Goal: Information Seeking & Learning: Compare options

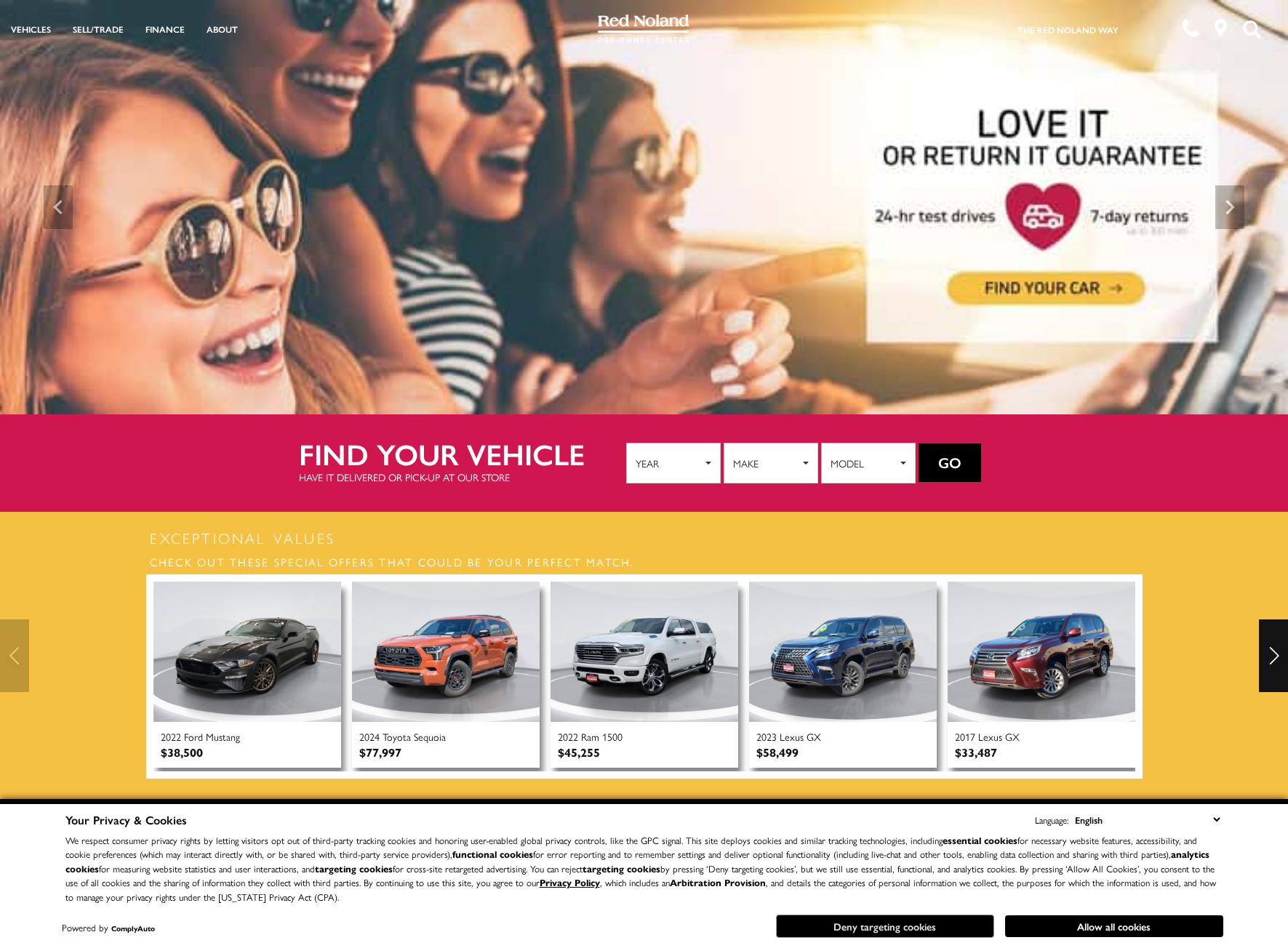
click at [920, 920] on button "Deny targeting cookies" at bounding box center [885, 927] width 218 height 24
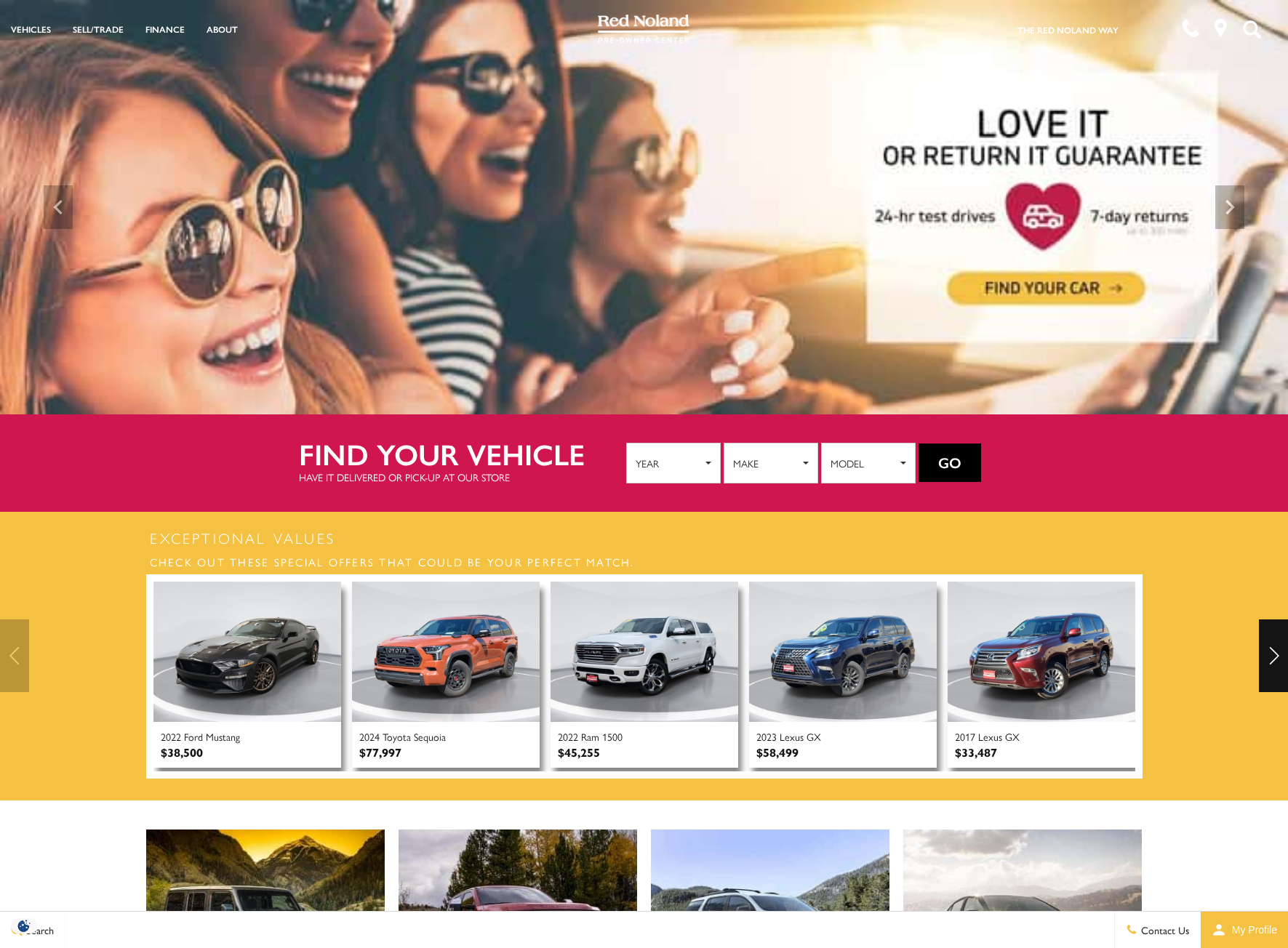
click at [1227, 929] on span "My Profile" at bounding box center [1252, 930] width 51 height 12
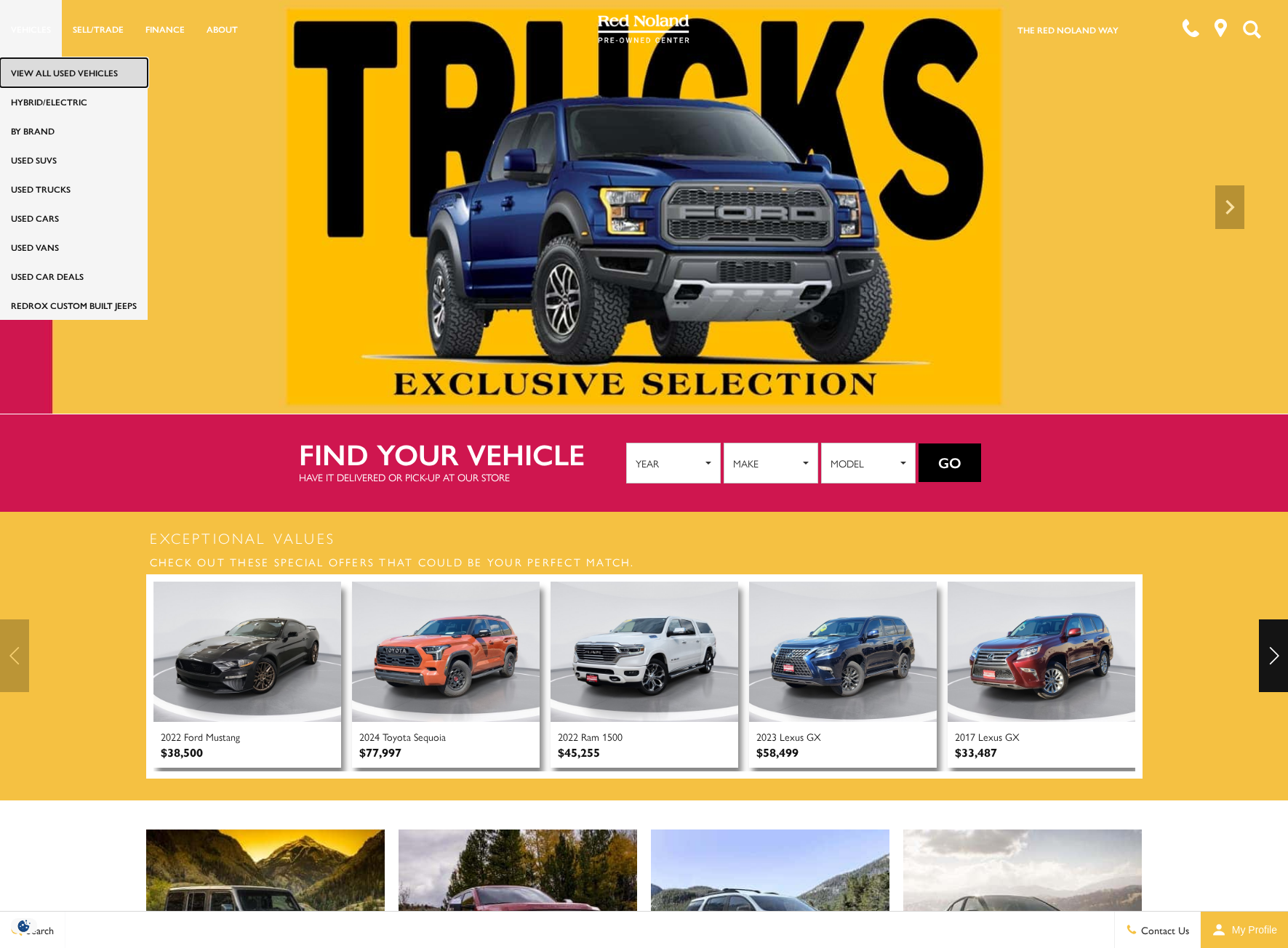
click at [35, 69] on link "View All Used Vehicles" at bounding box center [73, 73] width 147 height 29
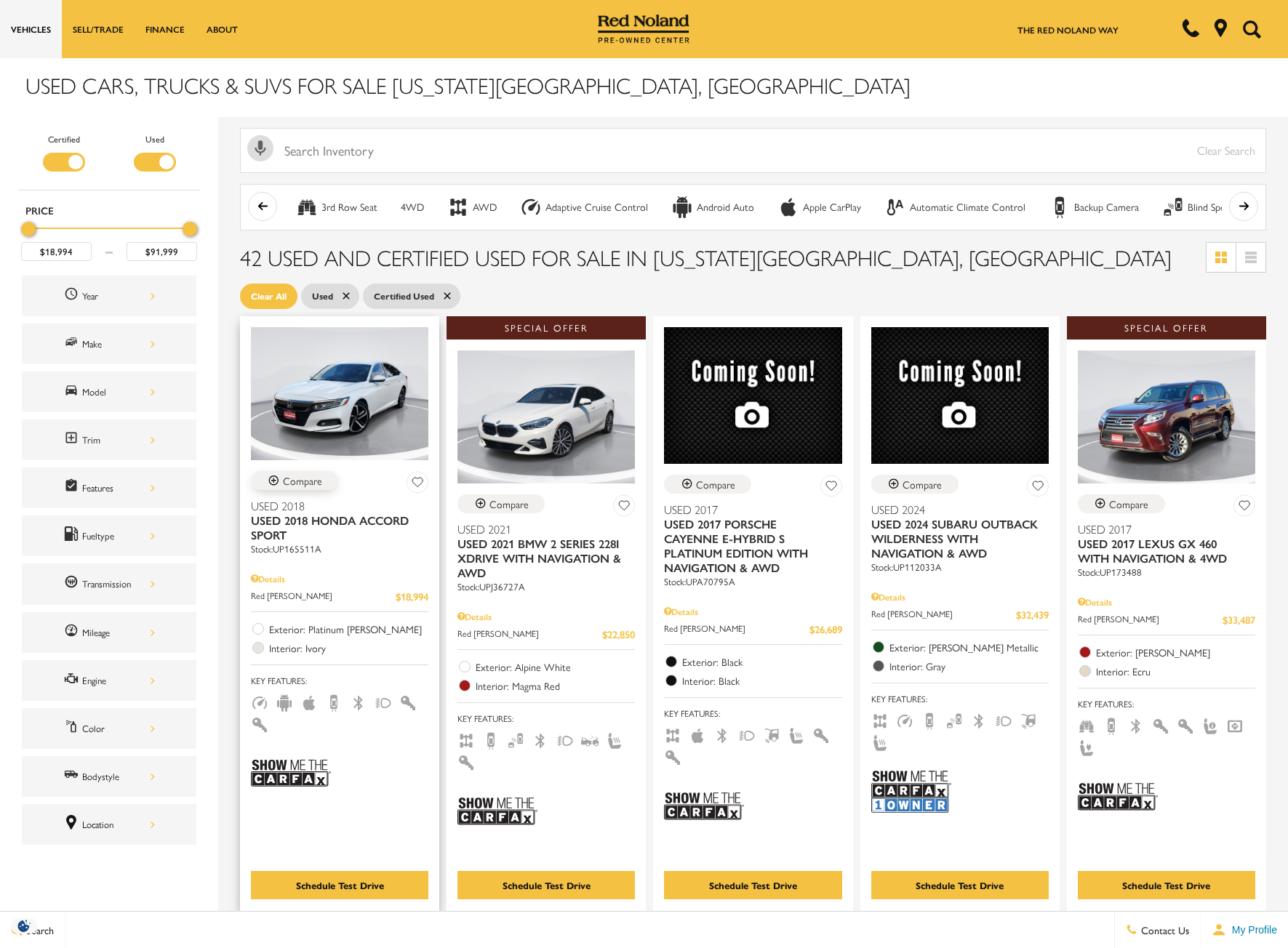
click at [293, 476] on div "Compare" at bounding box center [303, 480] width 39 height 13
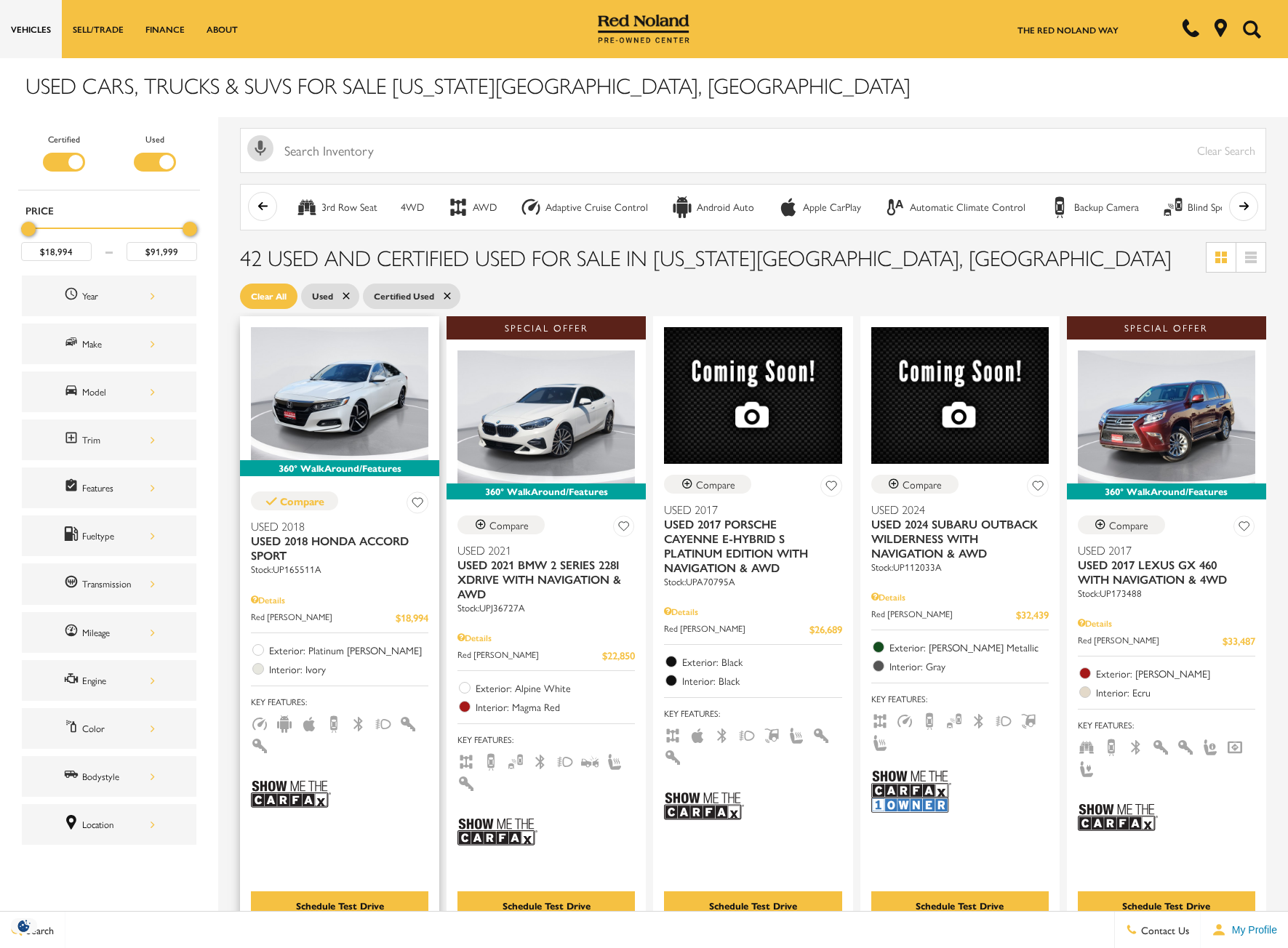
click at [424, 498] on icon at bounding box center [417, 502] width 22 height 23
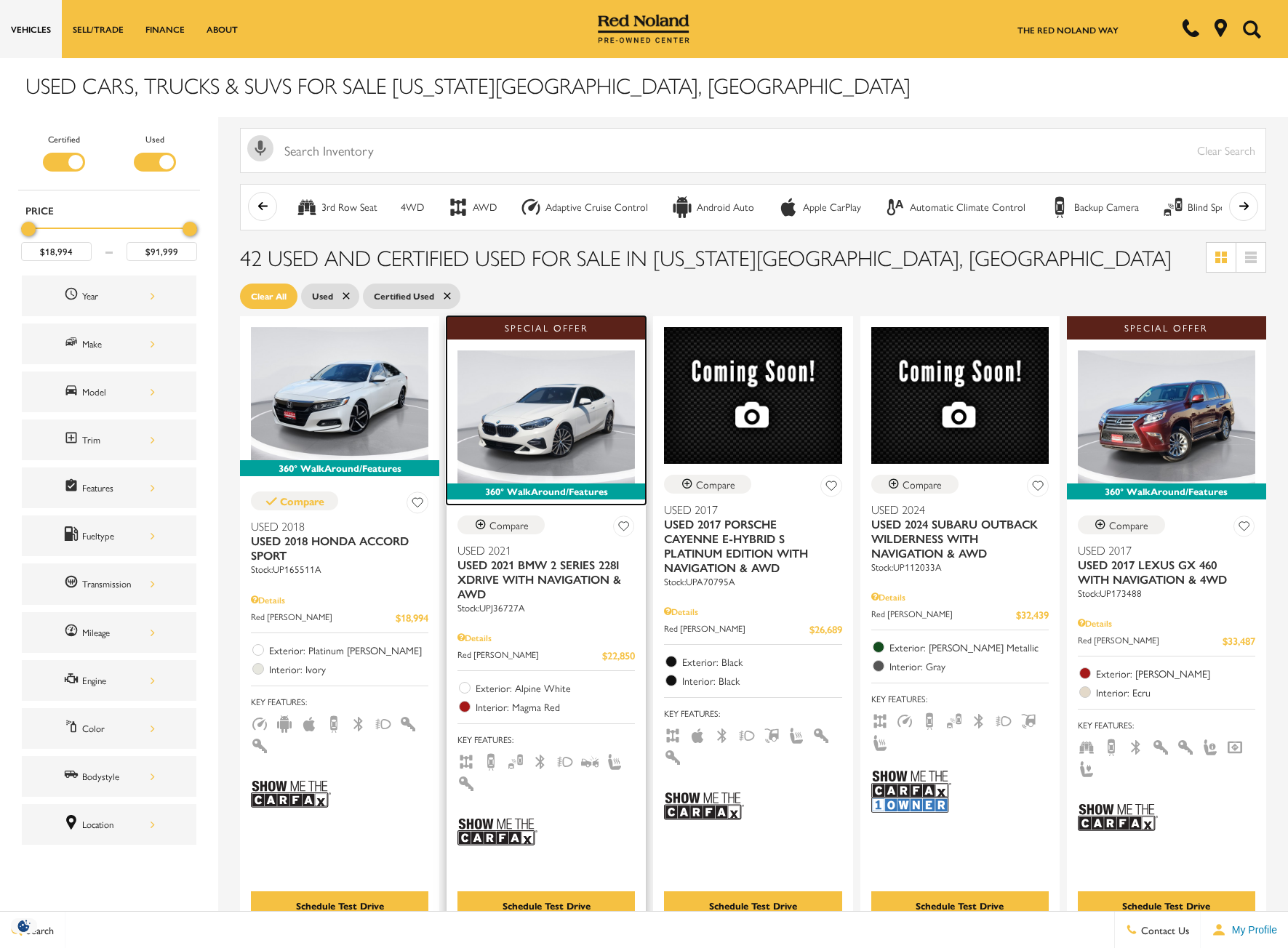
click at [571, 406] on img at bounding box center [546, 416] width 177 height 133
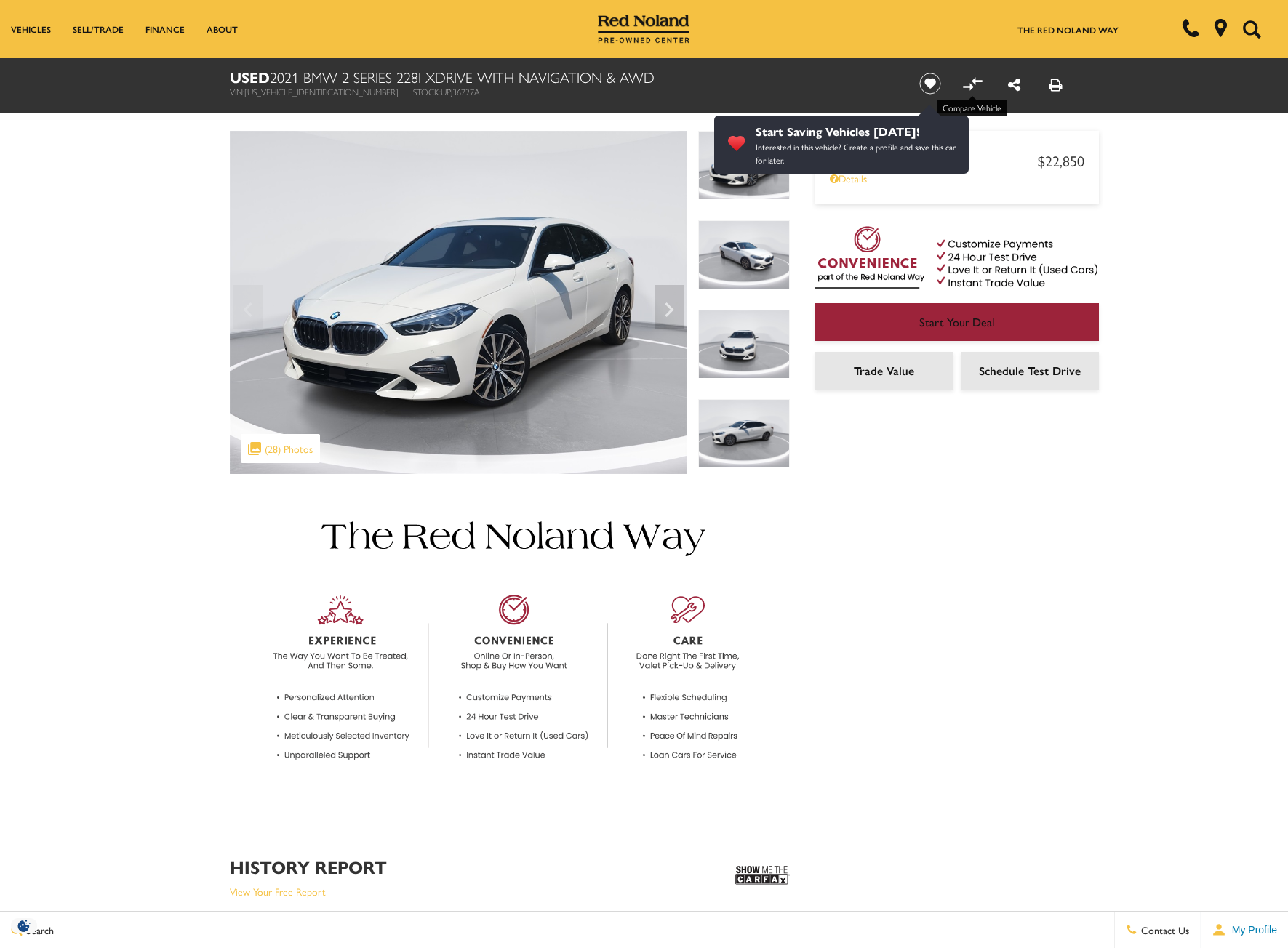
click at [971, 85] on icon "Compare Vehicle" at bounding box center [969, 87] width 11 height 8
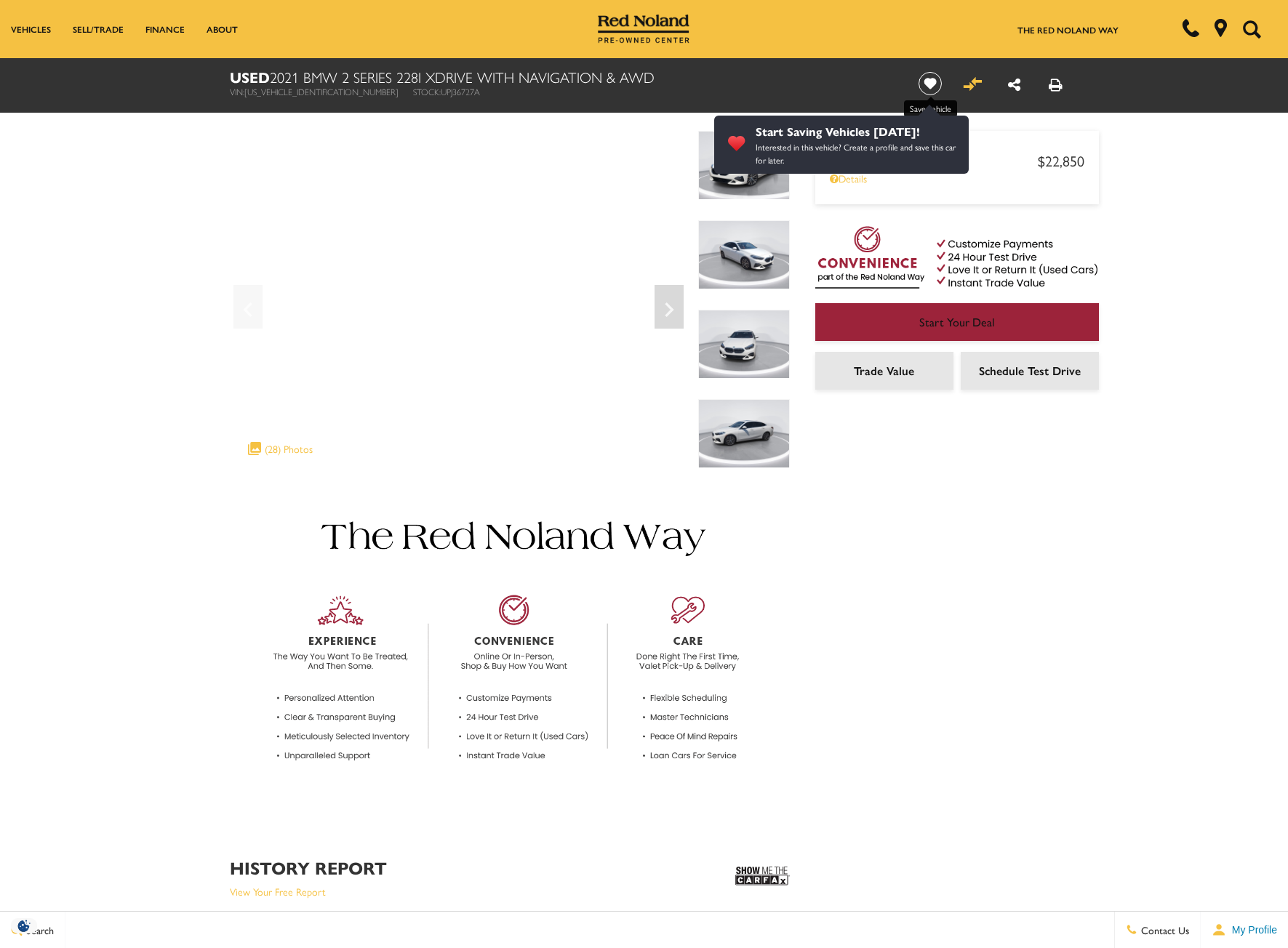
click at [936, 89] on icon "Save vehicle" at bounding box center [930, 84] width 25 height 24
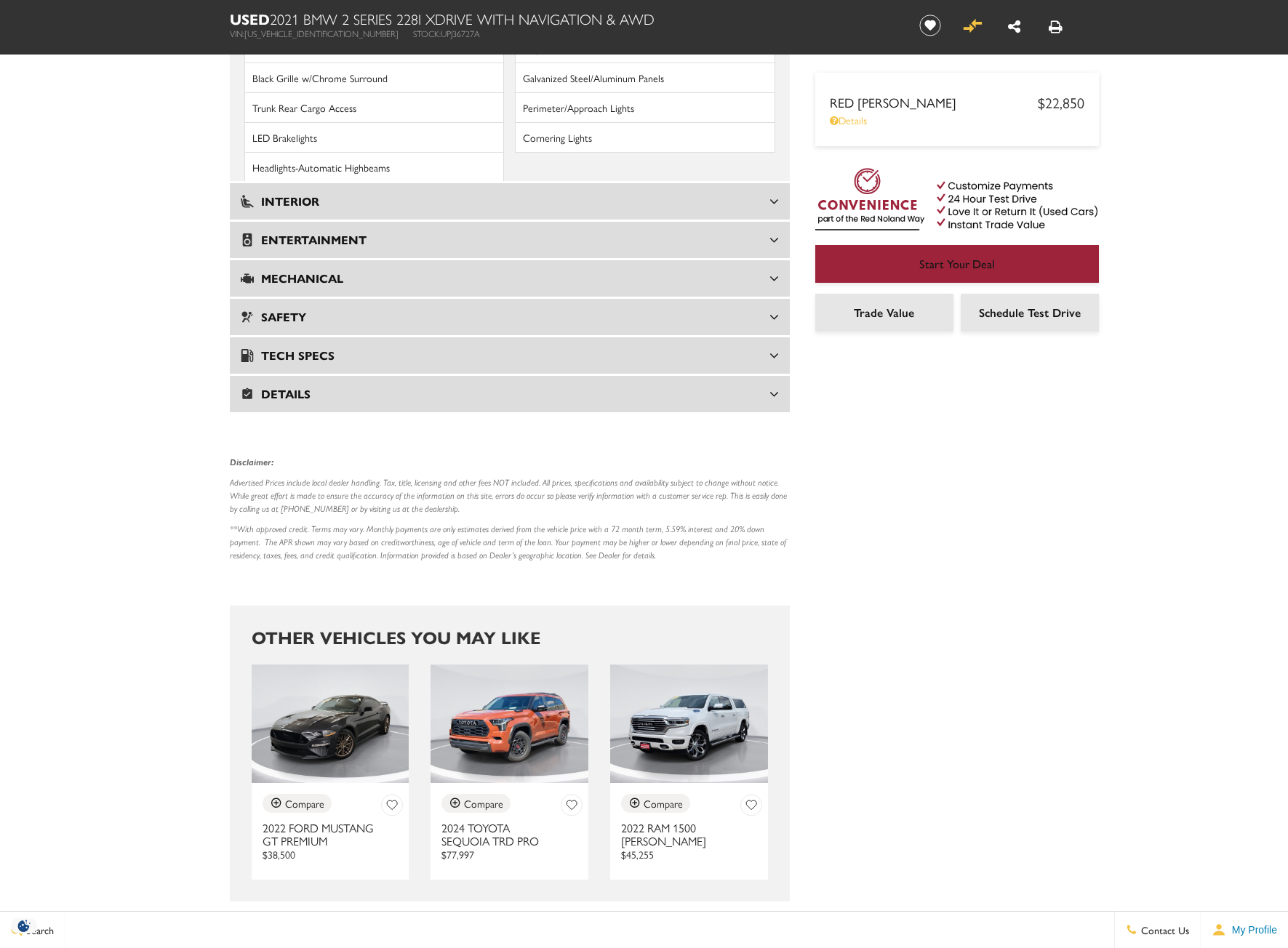
scroll to position [2327, 0]
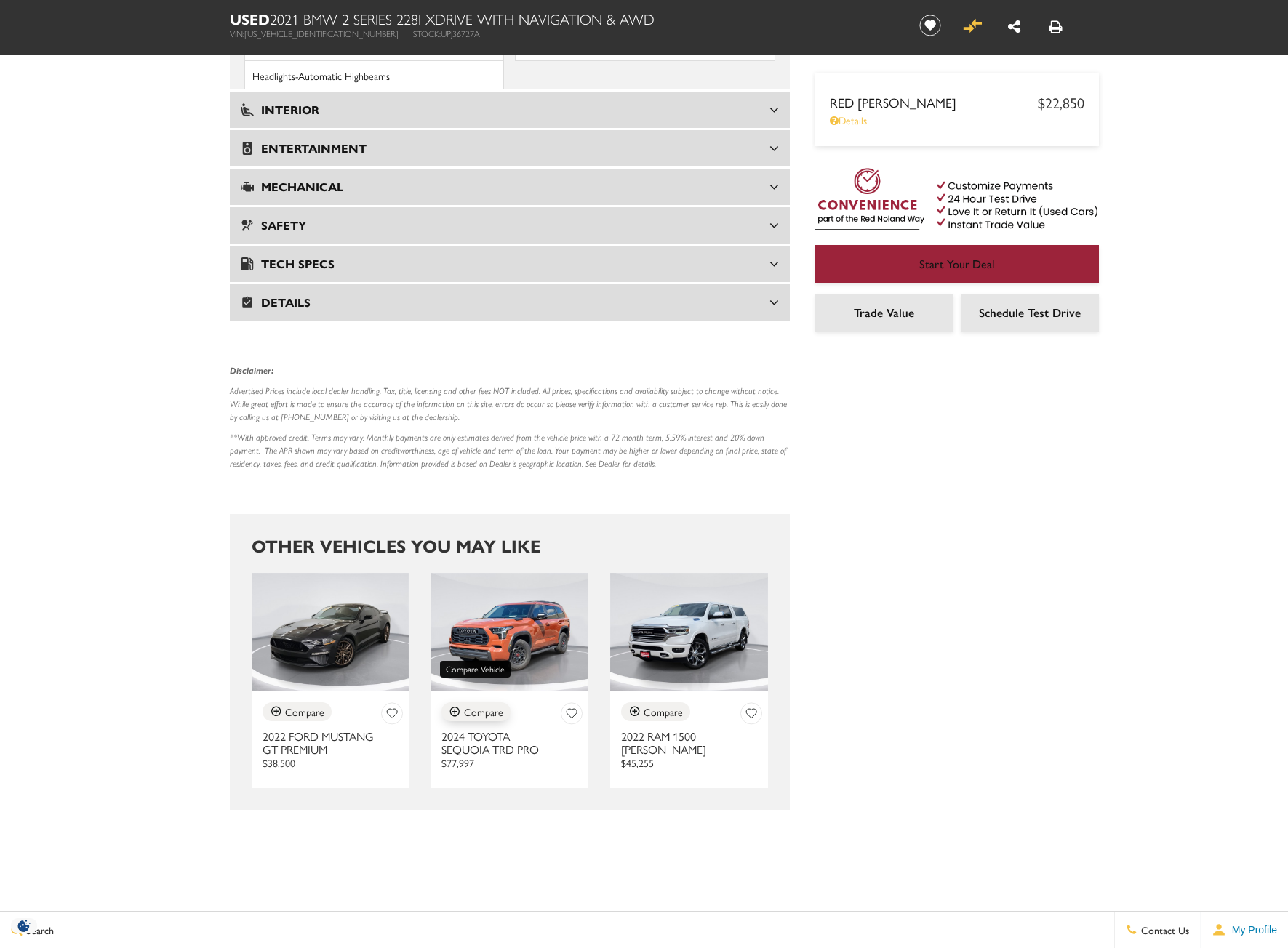
click at [497, 705] on div "Compare" at bounding box center [483, 711] width 39 height 13
click at [572, 710] on icon "Save Vehicle" at bounding box center [571, 714] width 10 height 9
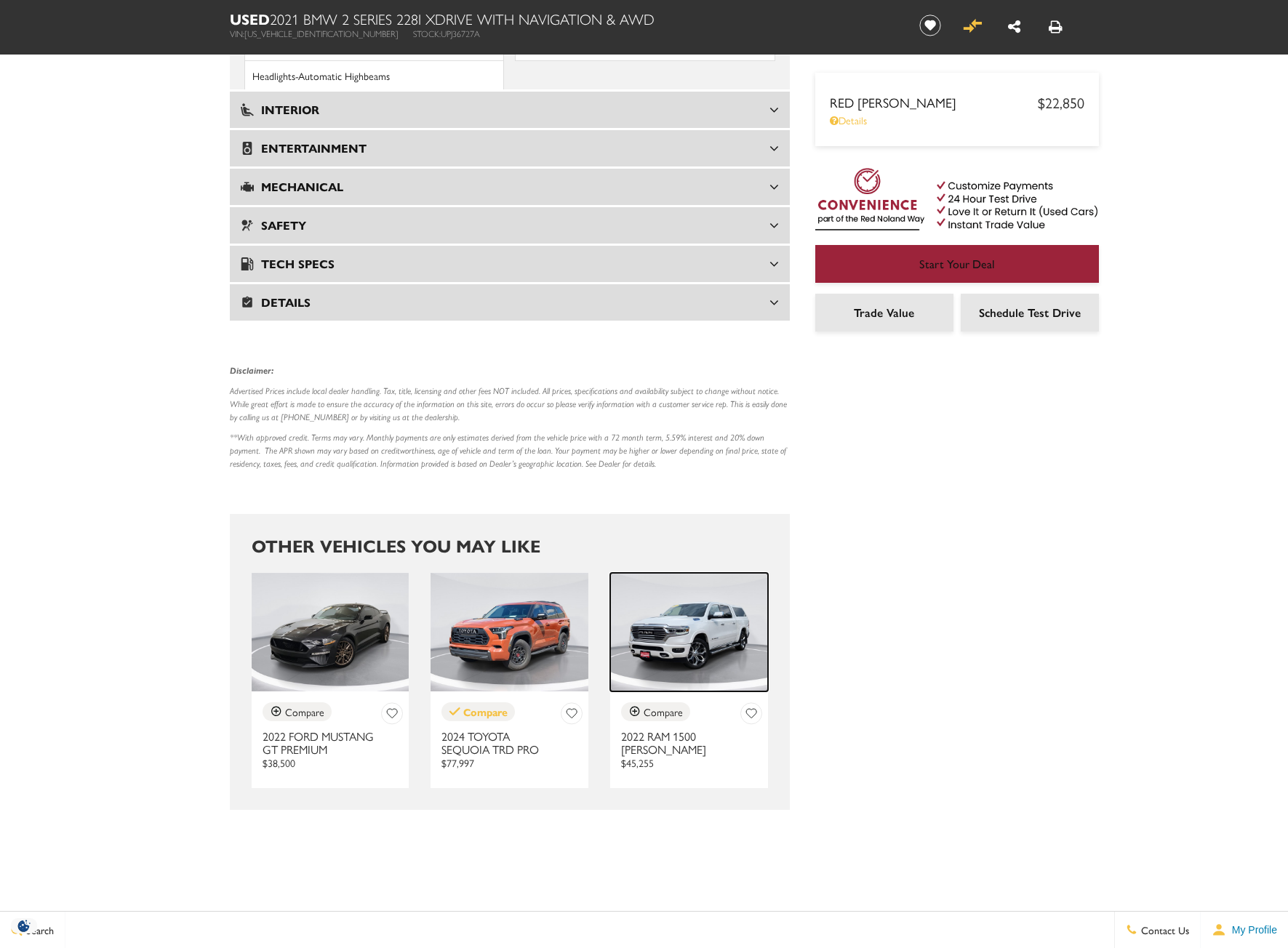
click at [724, 593] on img at bounding box center [689, 633] width 158 height 118
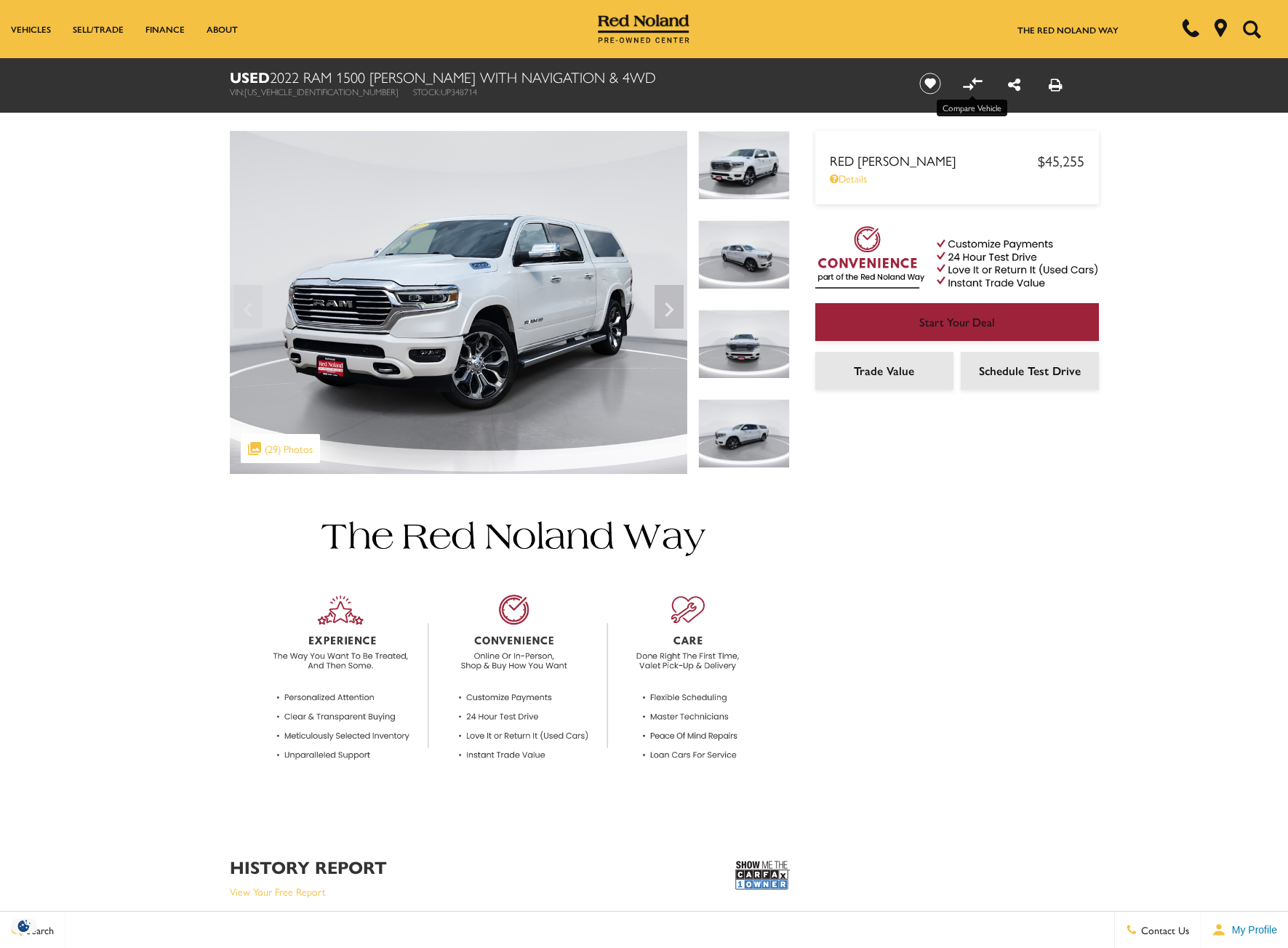
click at [976, 88] on icon "Compare Vehicle" at bounding box center [972, 84] width 24 height 24
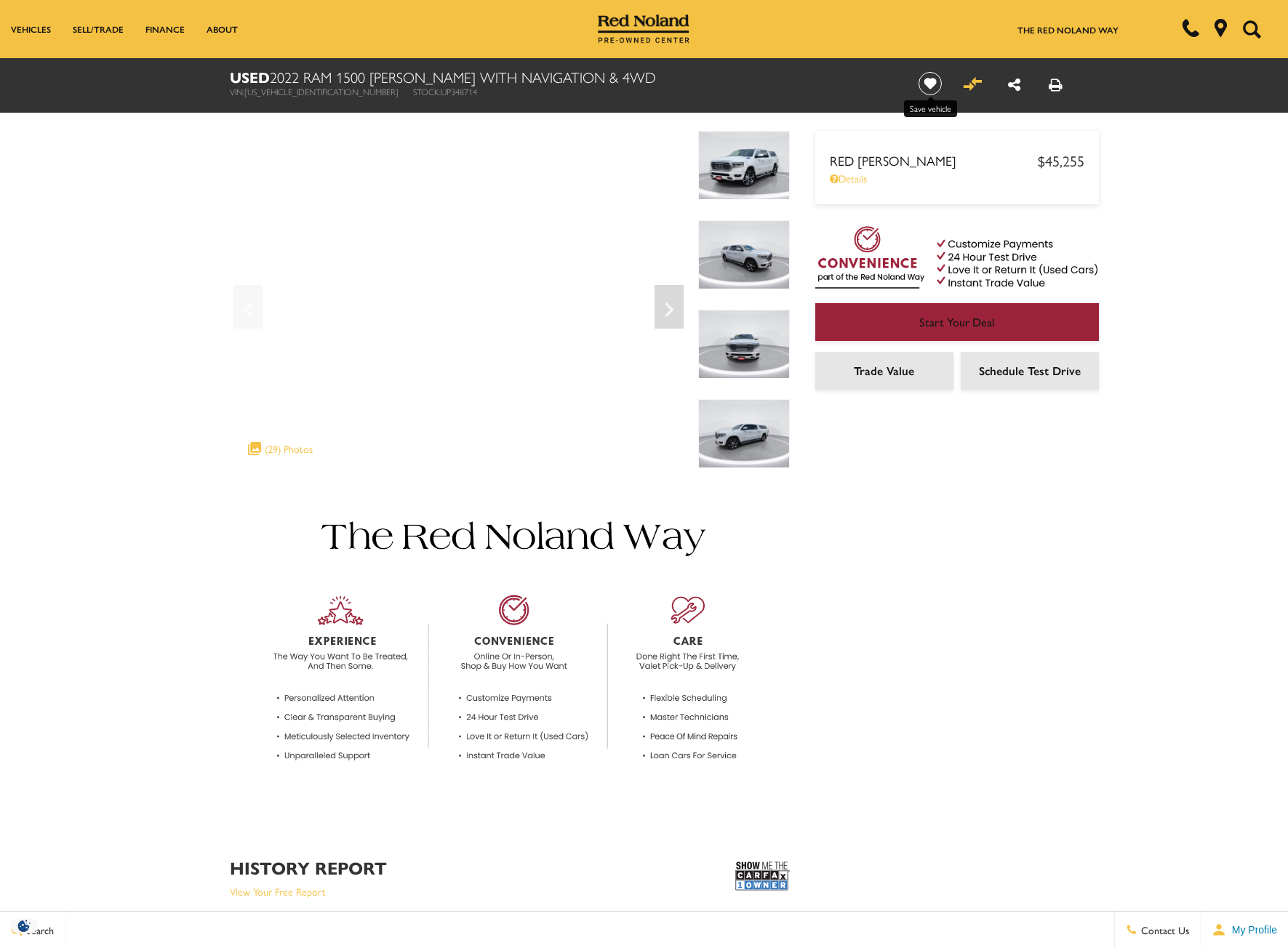
click at [924, 88] on icon "Save vehicle" at bounding box center [930, 84] width 25 height 24
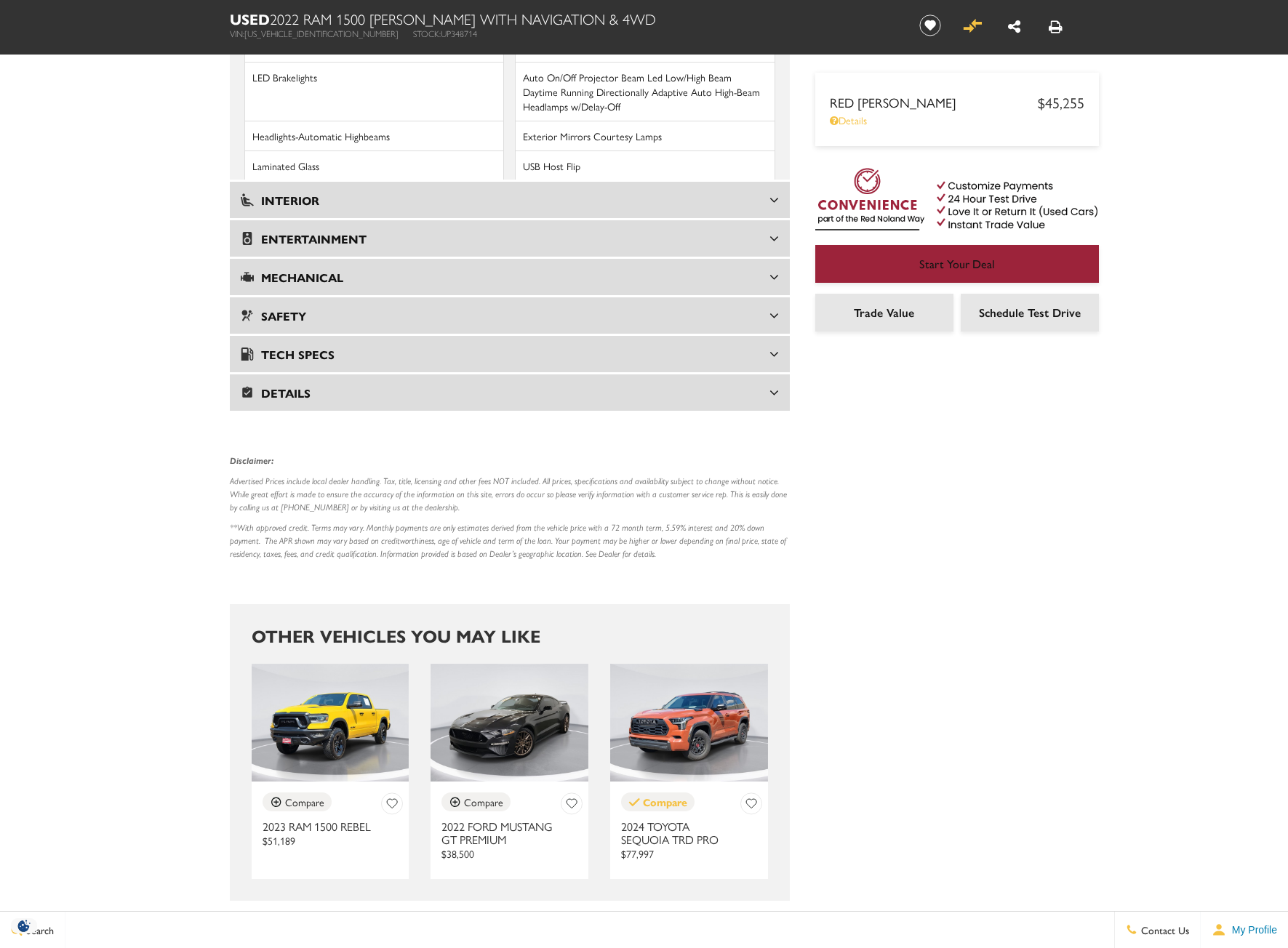
scroll to position [2255, 0]
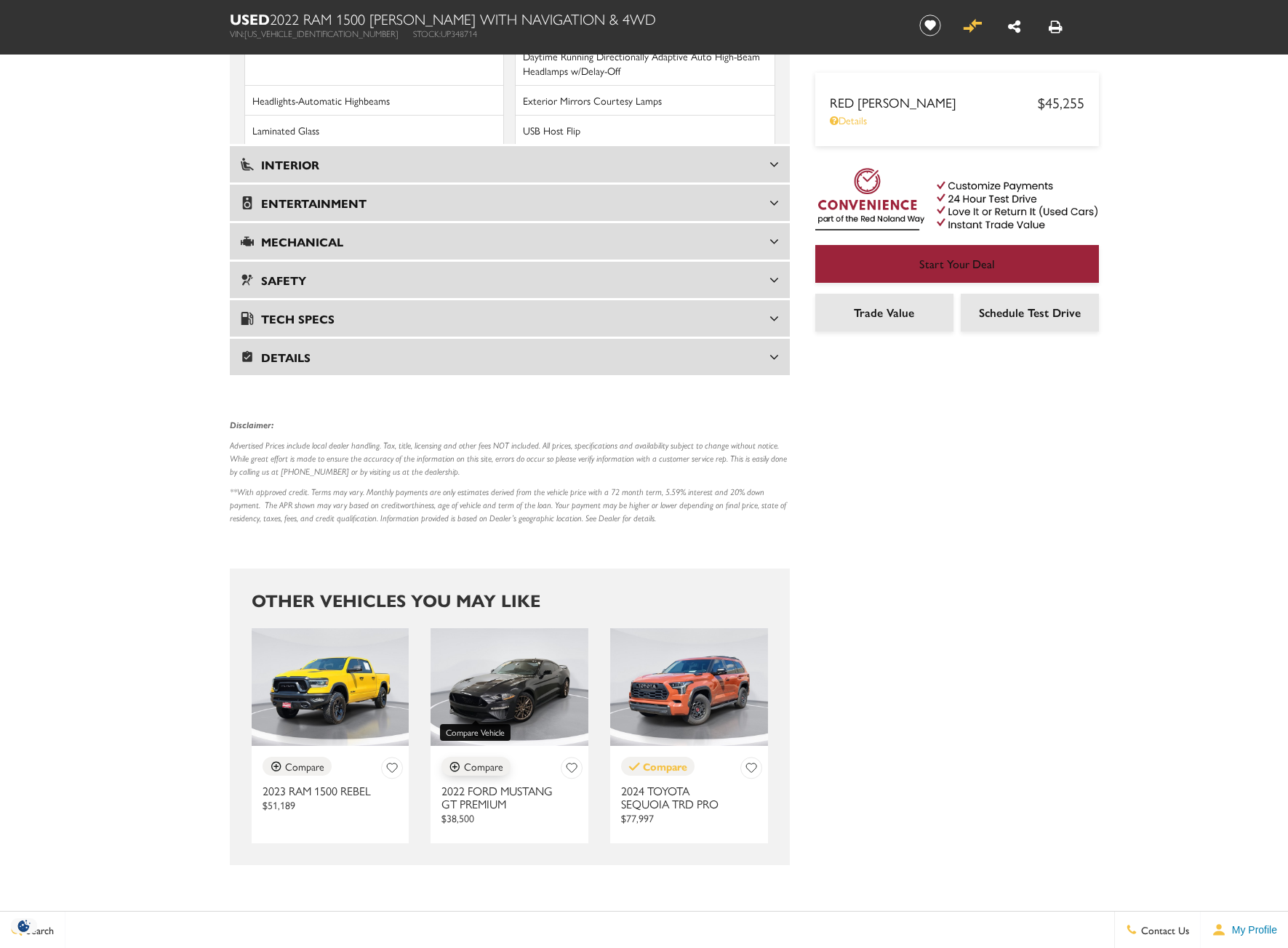
click at [499, 760] on div "Compare" at bounding box center [483, 767] width 39 height 13
click at [569, 764] on icon "Save Vehicle" at bounding box center [571, 768] width 10 height 9
